Goal: Use online tool/utility: Utilize a website feature to perform a specific function

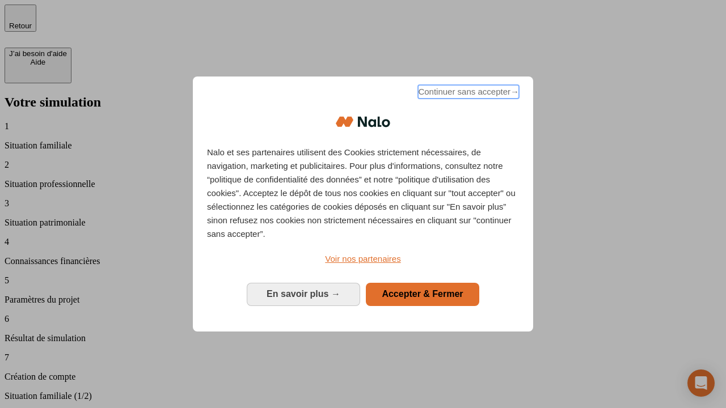
click at [467, 94] on span "Continuer sans accepter →" at bounding box center [468, 92] width 101 height 14
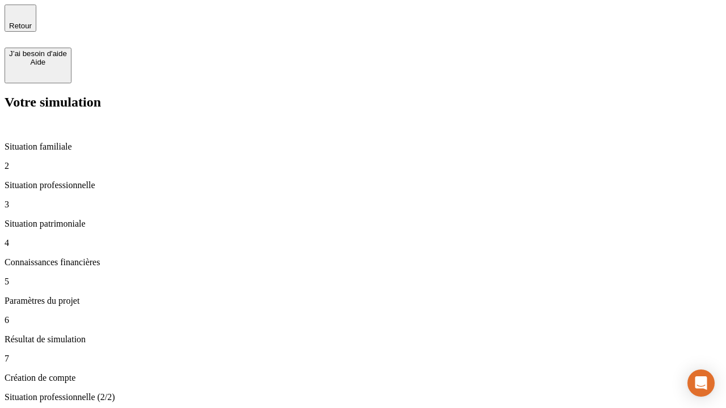
type input "30 000"
type input "40 000"
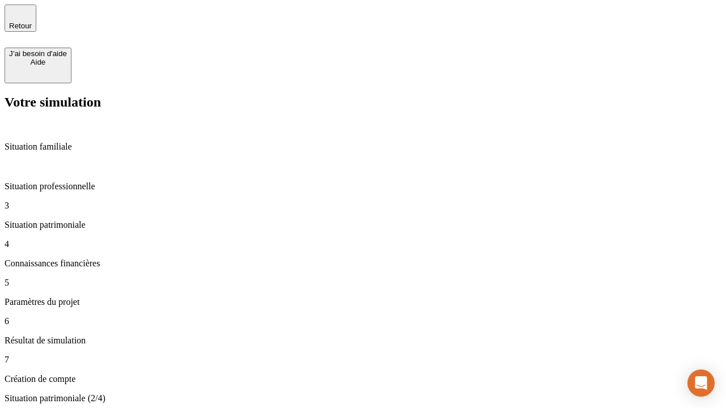
type input "1 100"
type input "20"
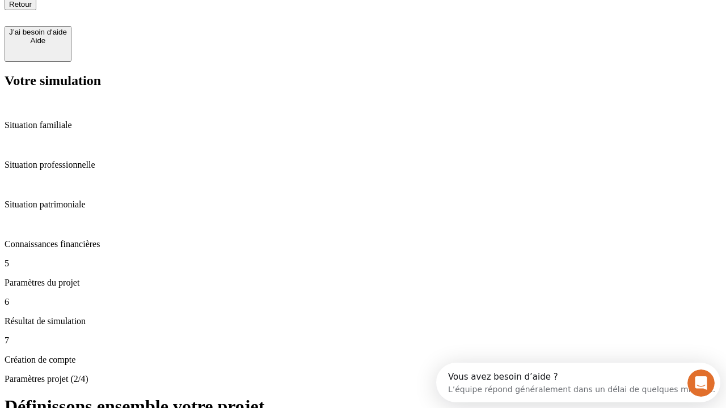
type input "40"
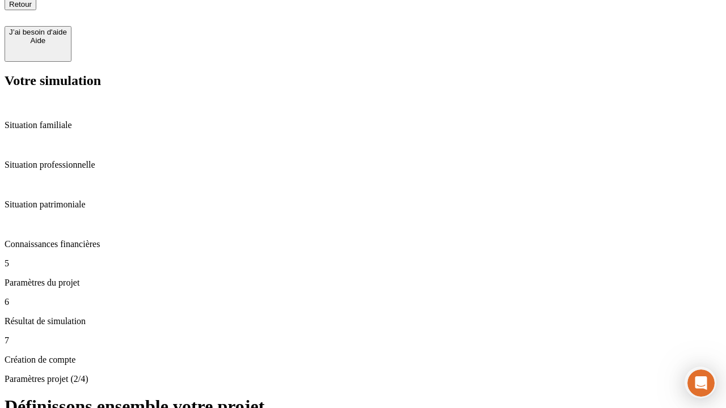
type input "62"
type input "50 000"
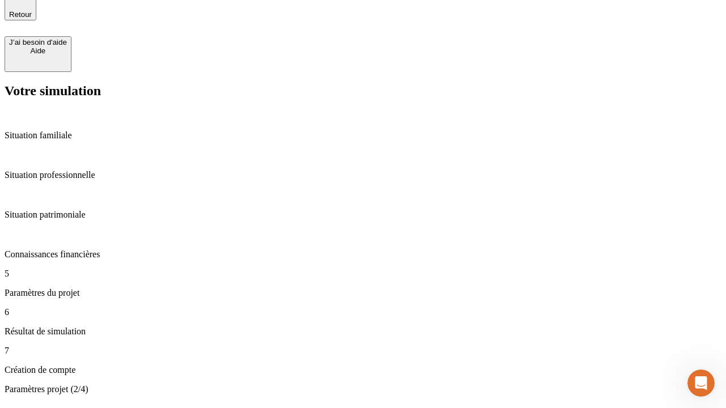
type input "640"
